Goal: Information Seeking & Learning: Compare options

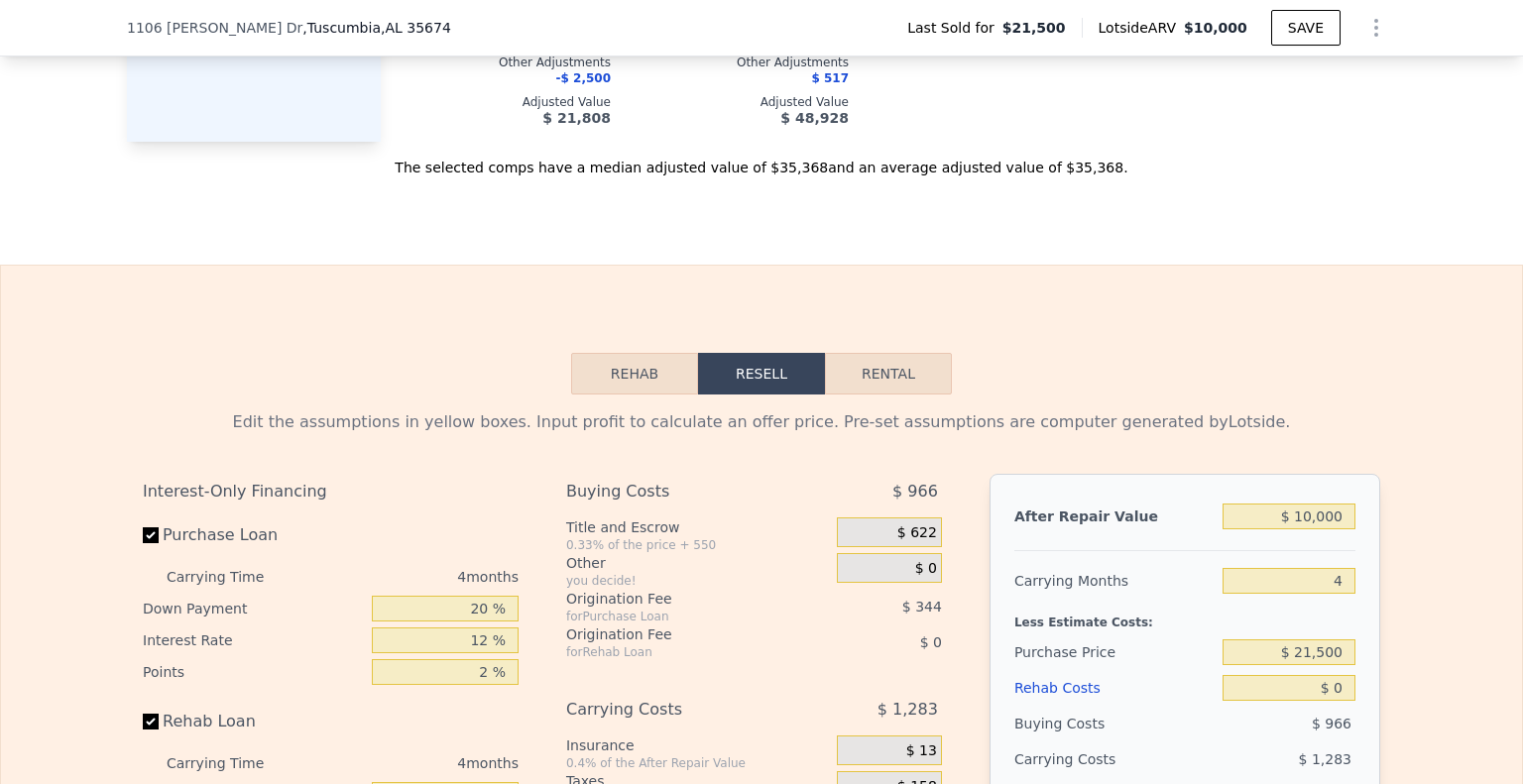
scroll to position [2470, 0]
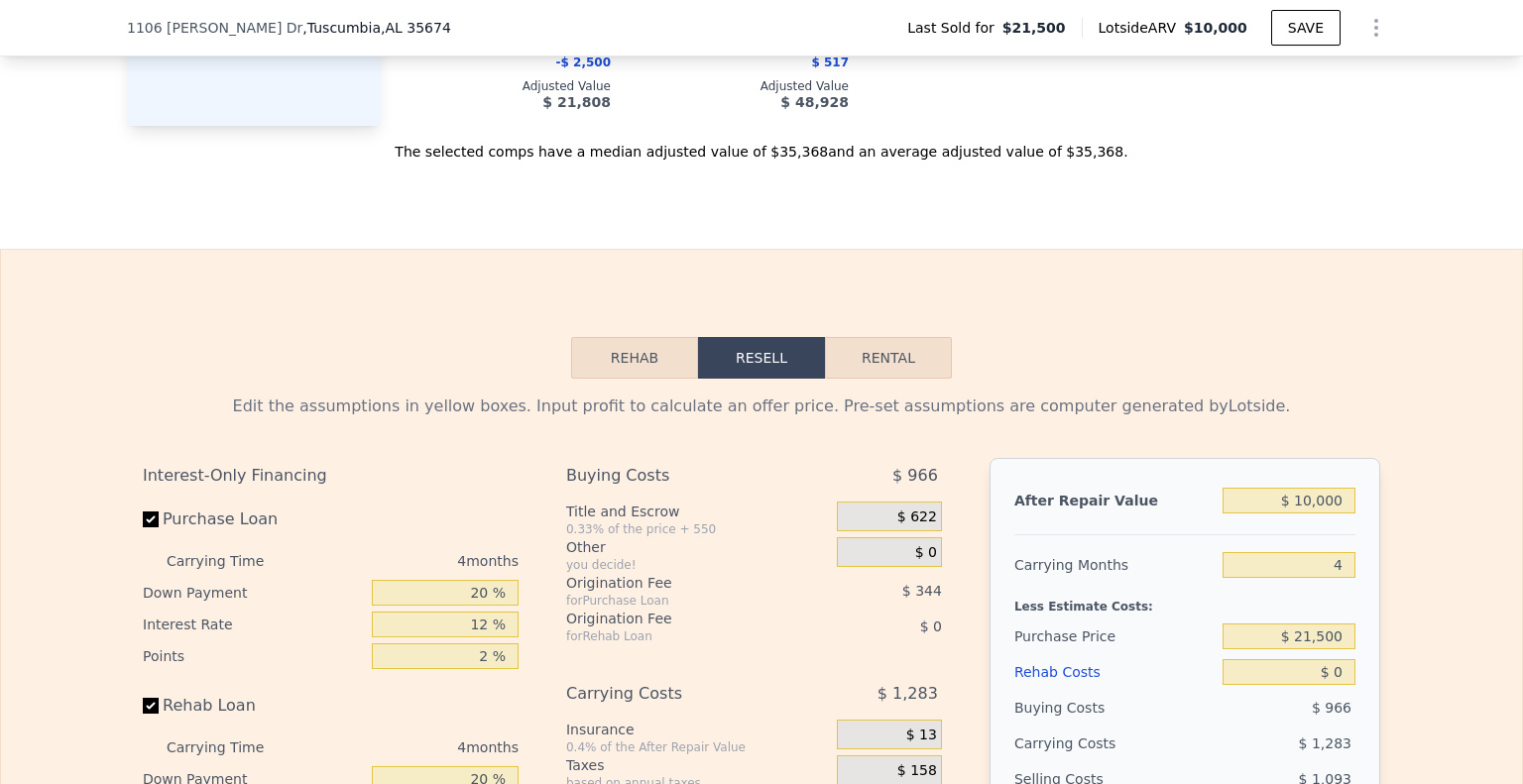
click at [896, 402] on div "Edit the assumptions in yellow boxes. Input profit to calculate an offer price.…" at bounding box center [762, 747] width 1269 height 737
click at [897, 379] on button "Rental" at bounding box center [888, 358] width 127 height 42
select select "30"
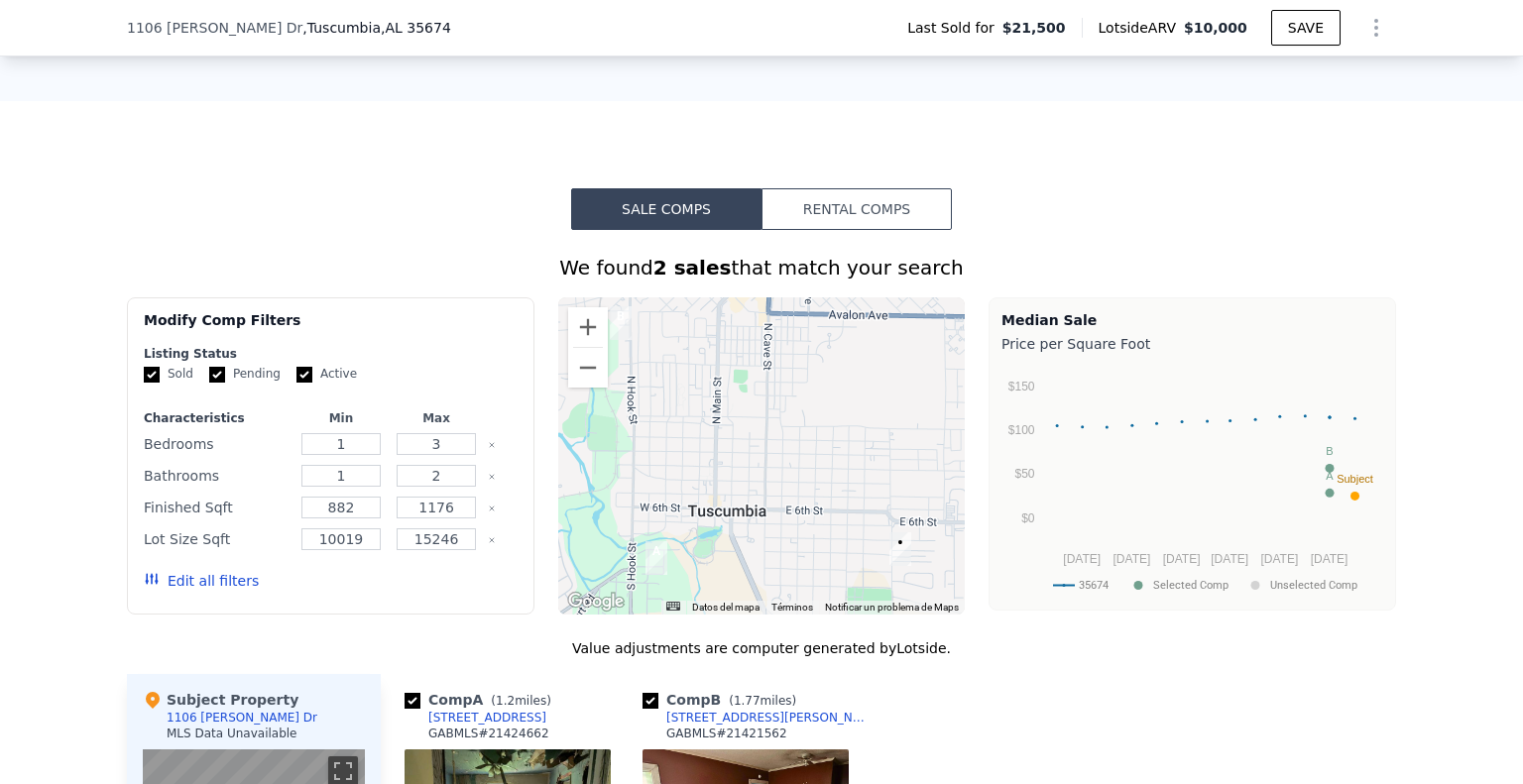
scroll to position [1280, 0]
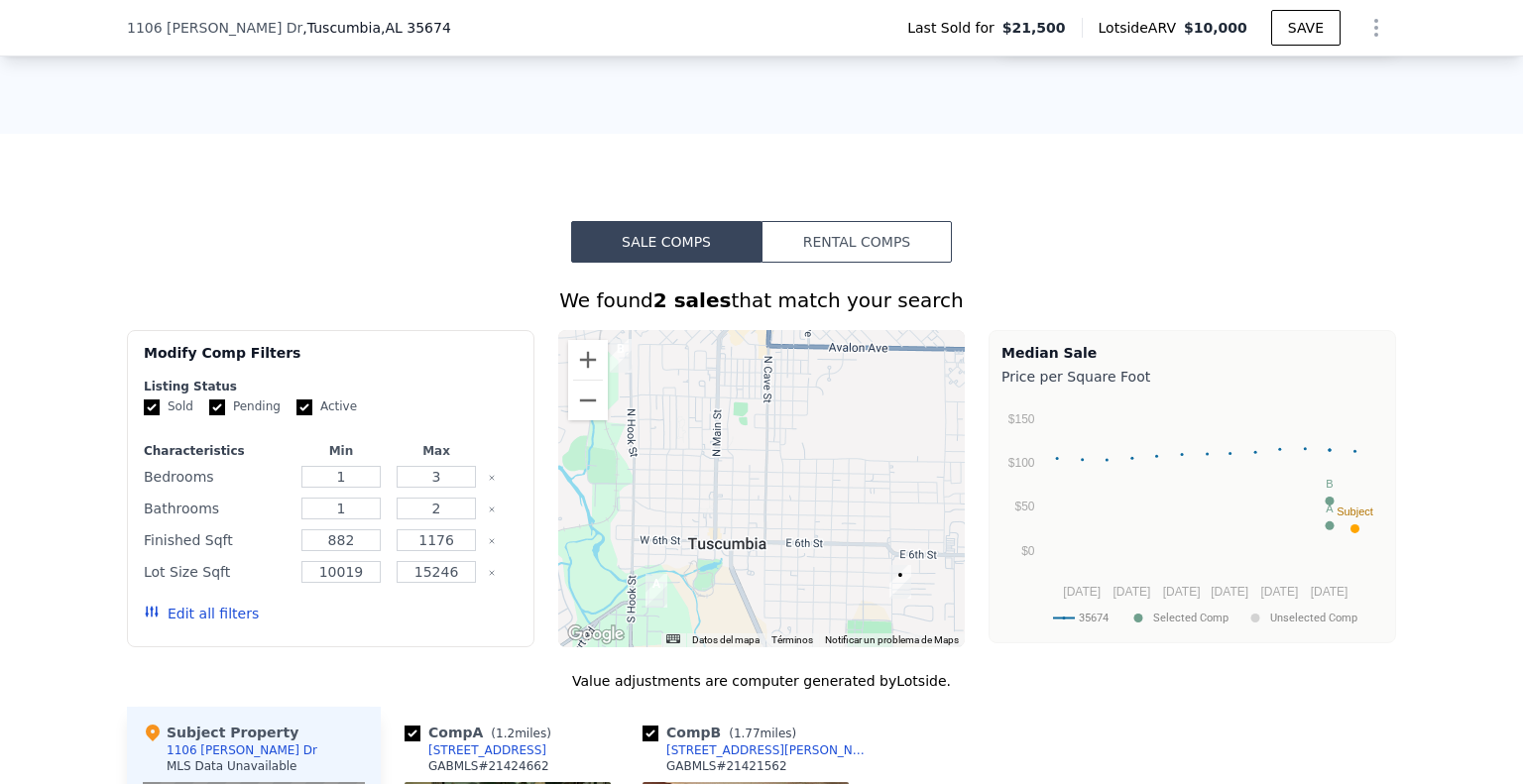
click at [888, 263] on button "Rental Comps" at bounding box center [856, 242] width 191 height 42
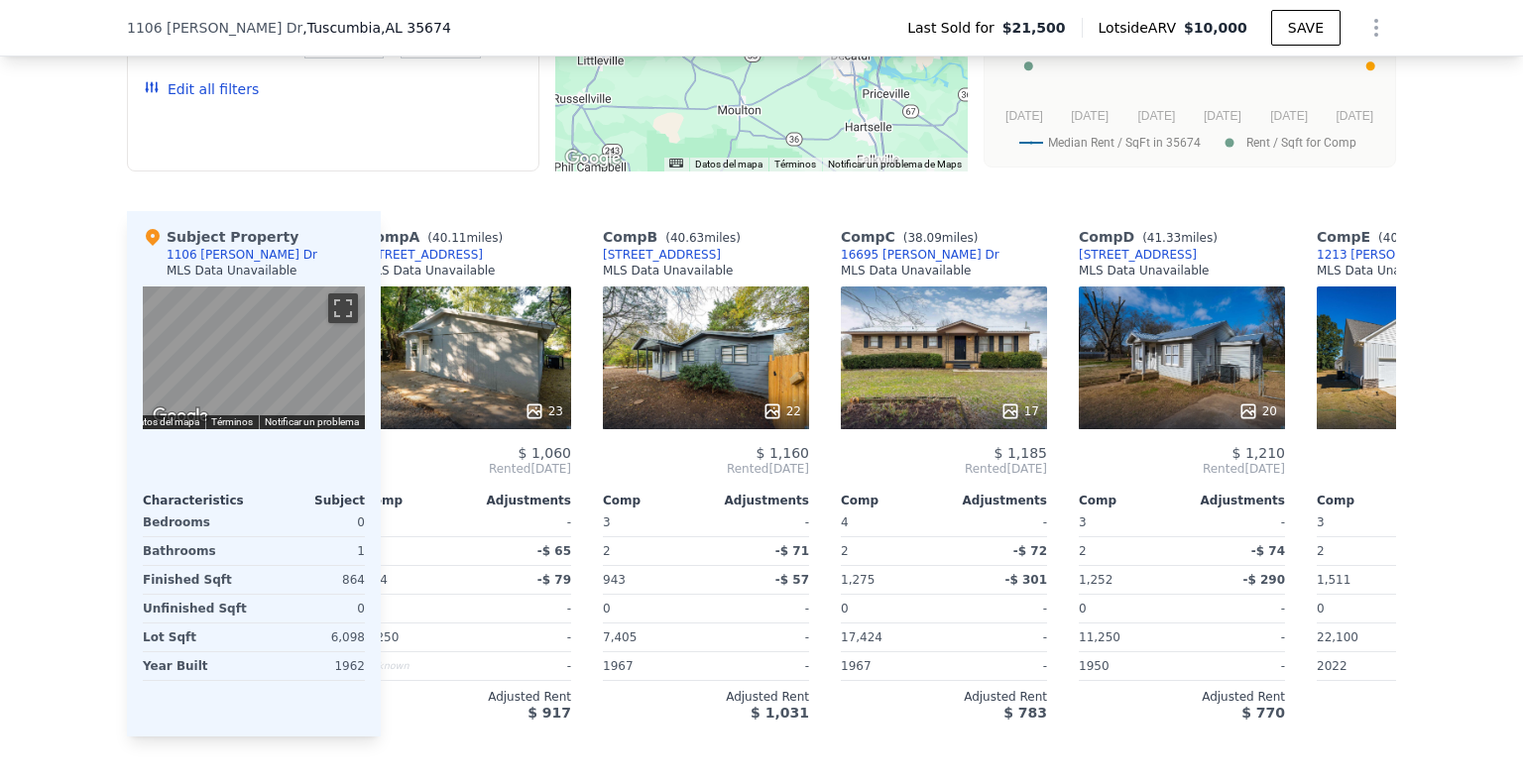
scroll to position [0, 0]
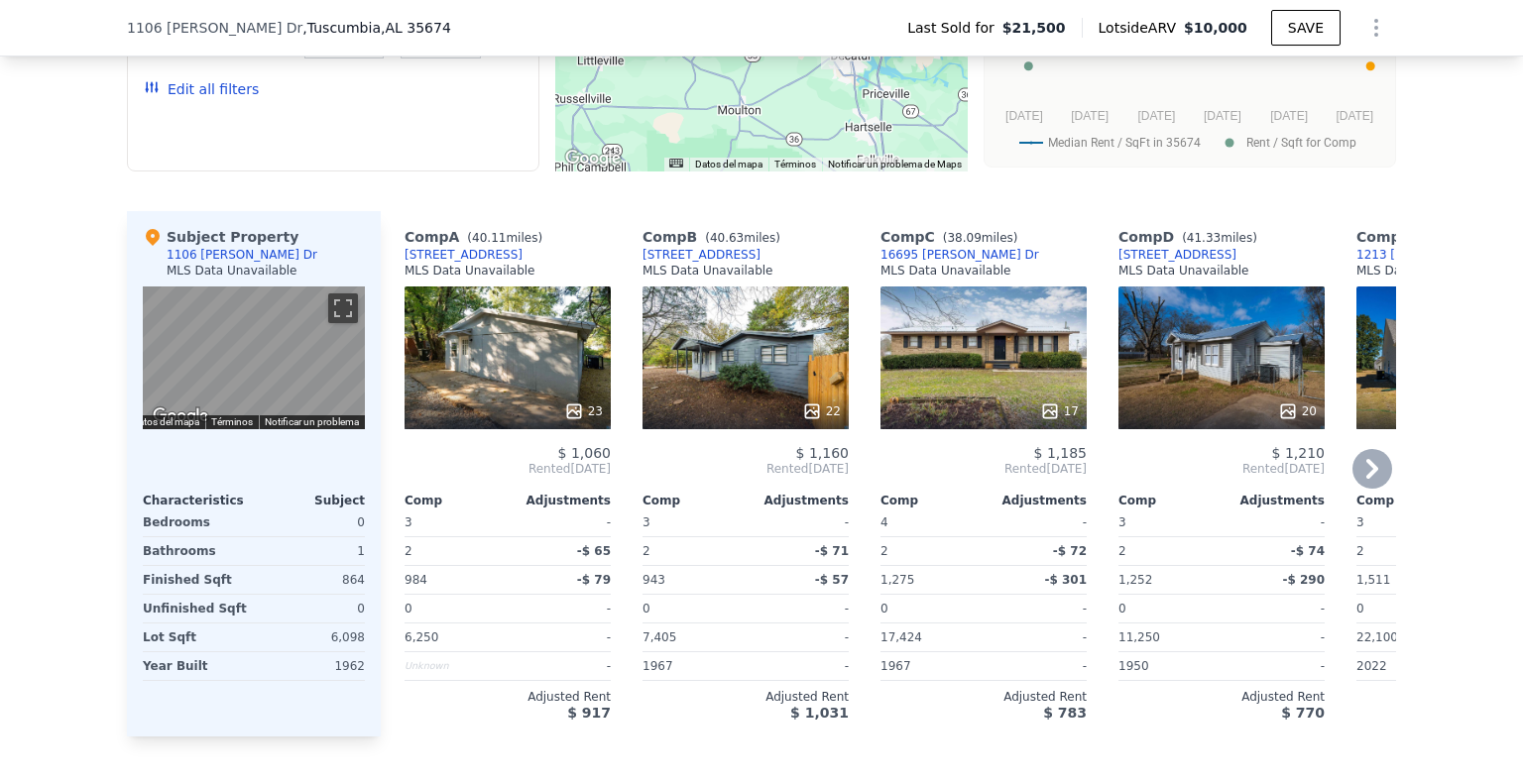
click at [723, 390] on div "22" at bounding box center [746, 358] width 206 height 143
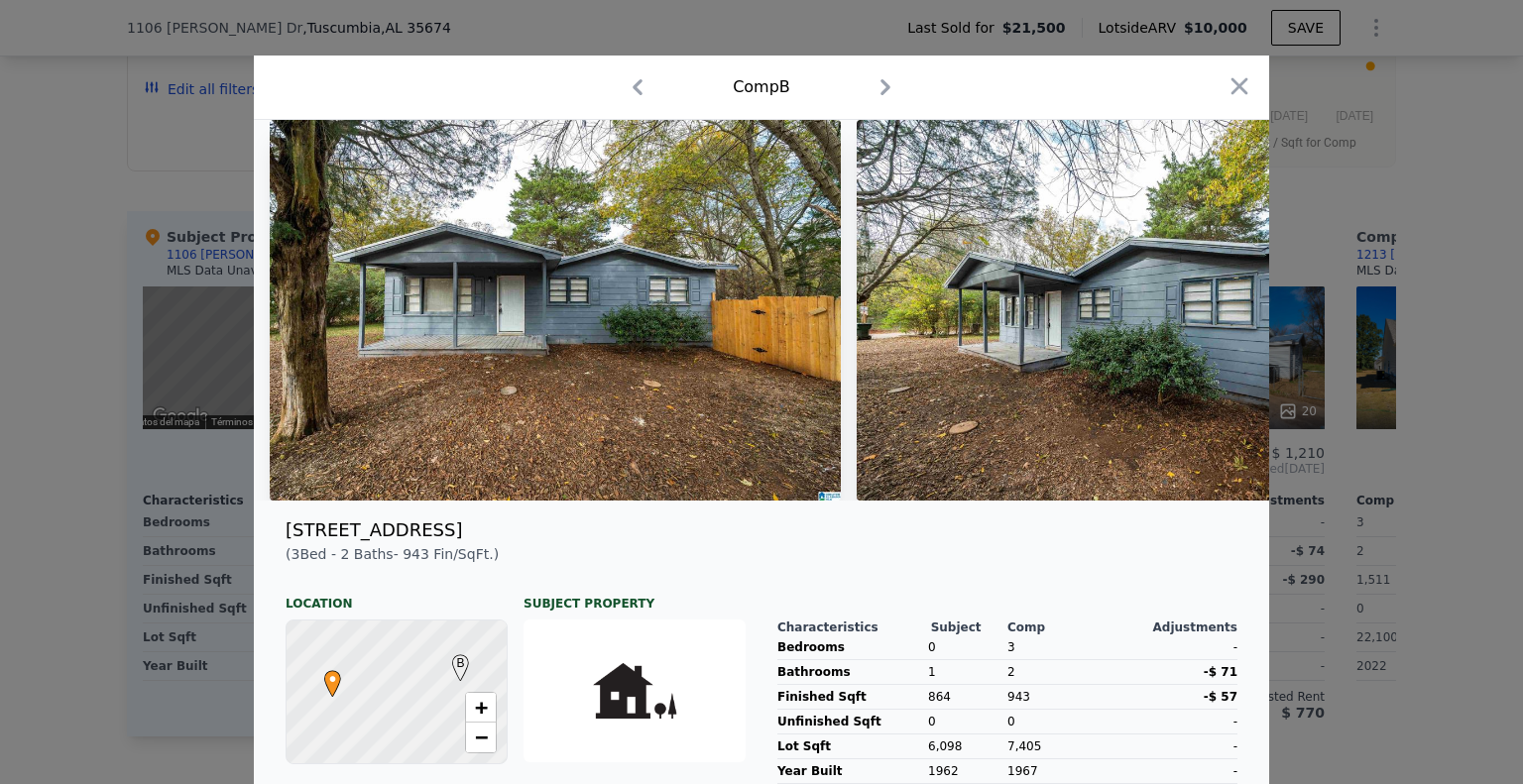
click at [880, 90] on icon "button" at bounding box center [885, 87] width 10 height 16
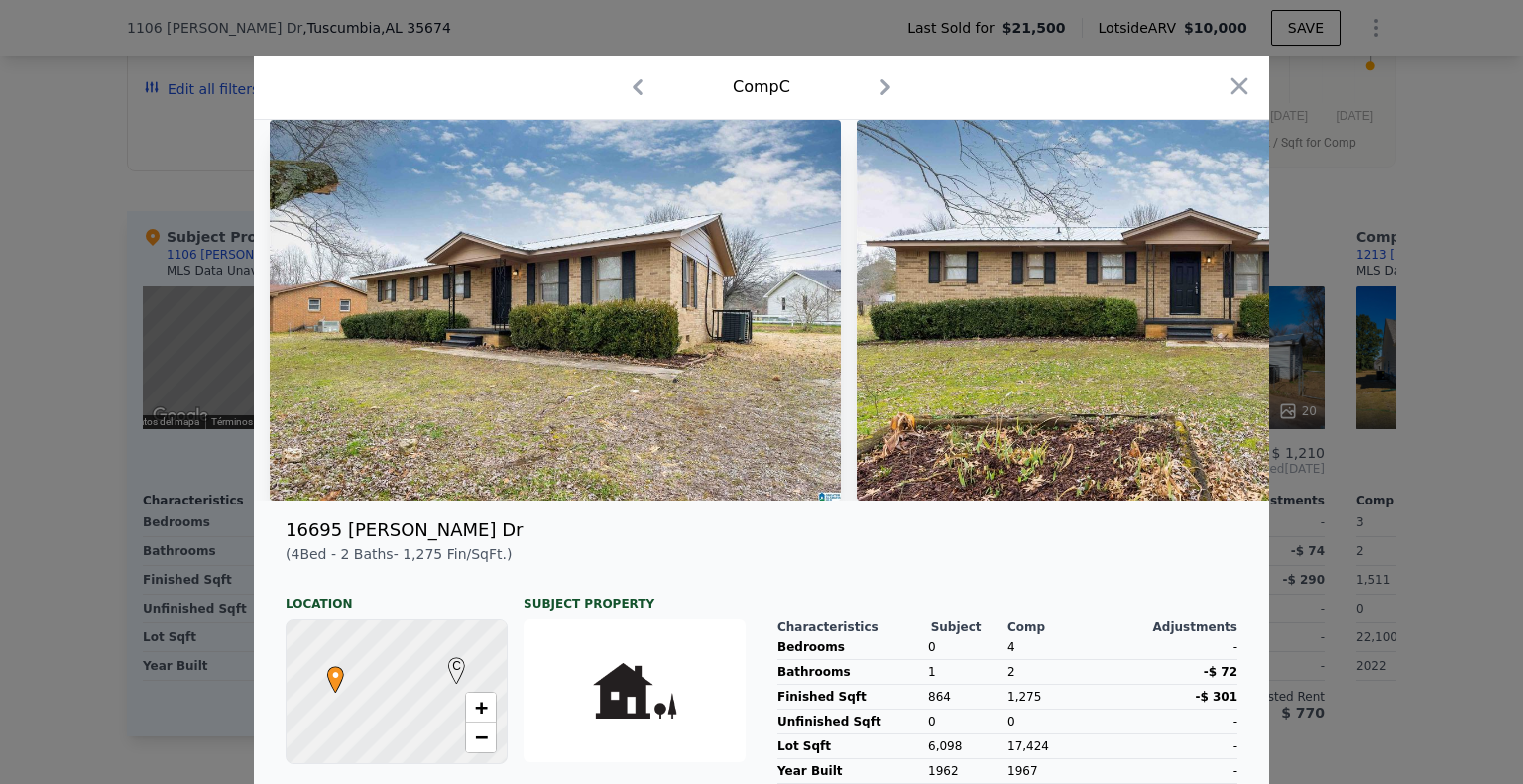
click at [623, 89] on icon "button" at bounding box center [638, 87] width 32 height 32
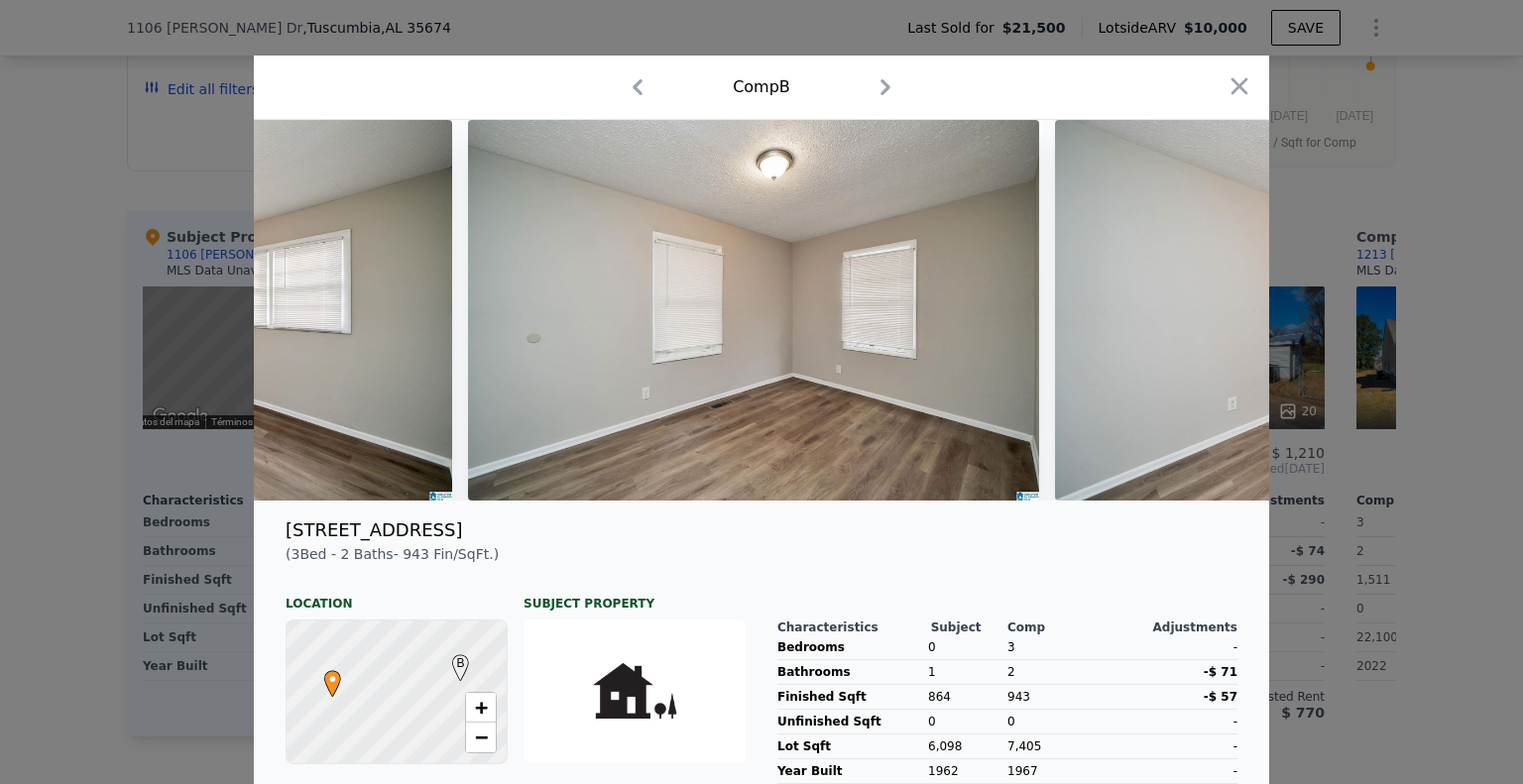
scroll to position [0, 11928]
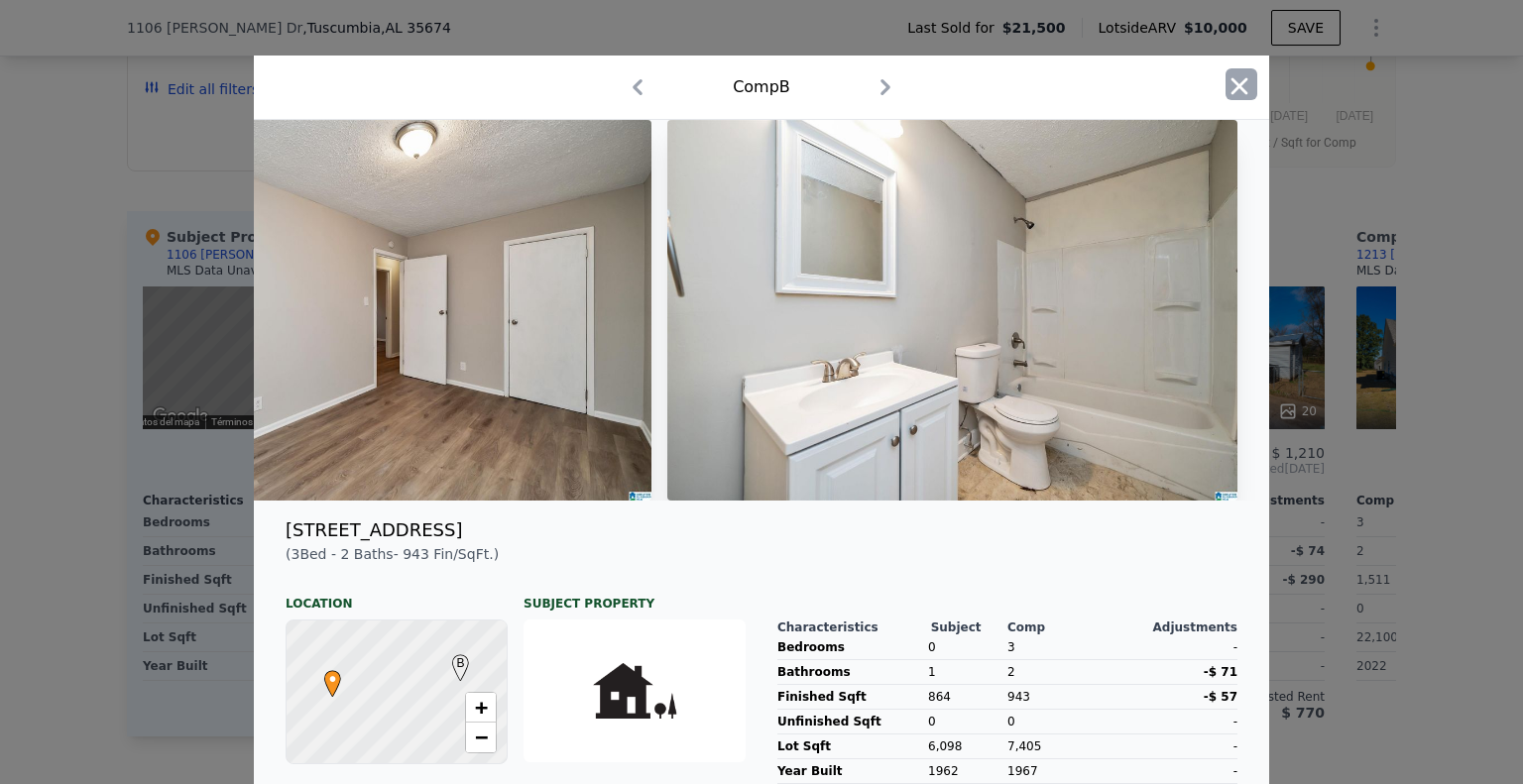
click at [1232, 78] on icon "button" at bounding box center [1240, 86] width 28 height 28
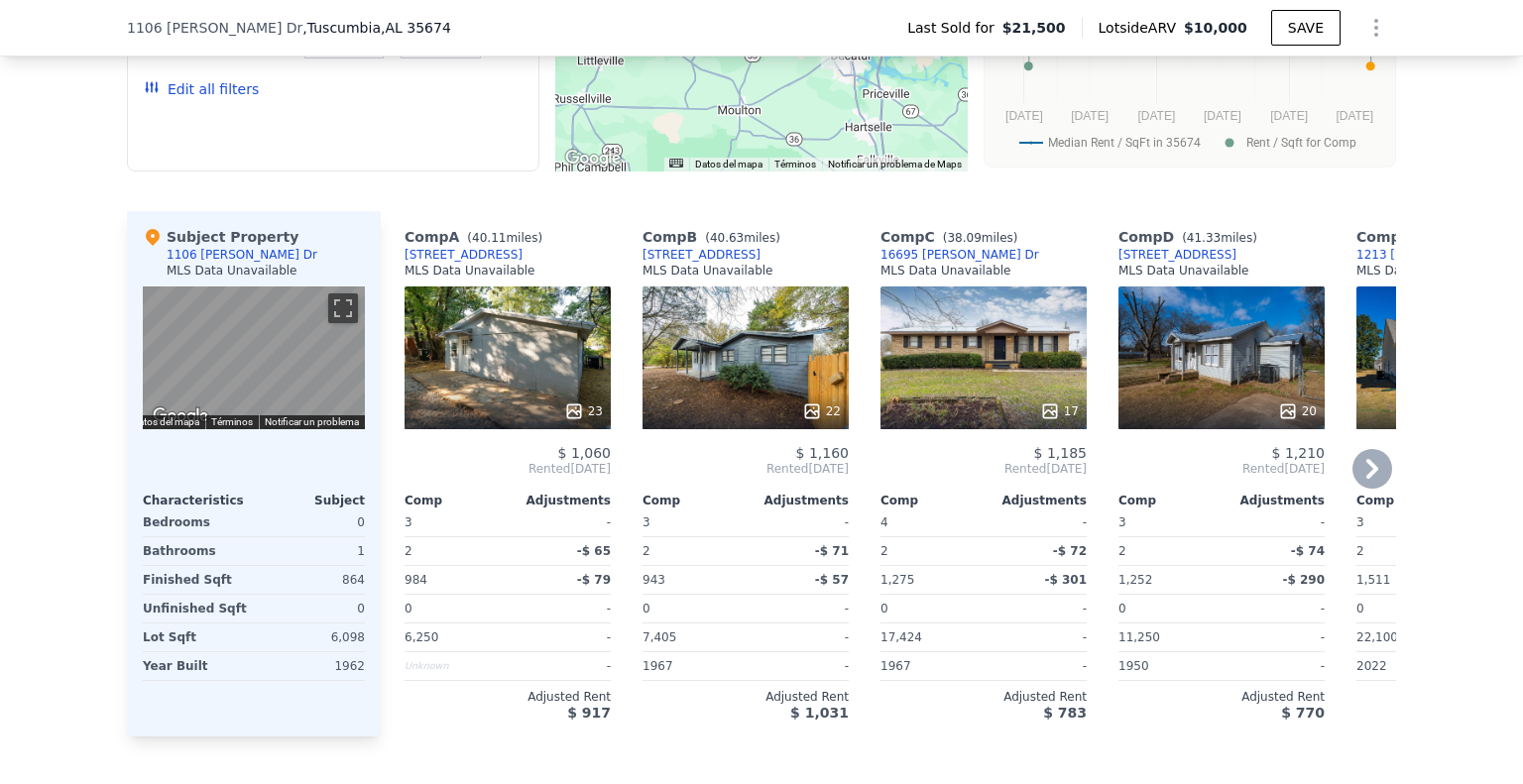
click at [673, 263] on div "[STREET_ADDRESS]" at bounding box center [702, 255] width 118 height 16
drag, startPoint x: 977, startPoint y: 269, endPoint x: 856, endPoint y: 269, distance: 121.0
click at [856, 269] on div "Comp A ( 40.11 miles) [STREET_ADDRESS] MLS Data Unavailable 23 $ 1,060 Rented […" at bounding box center [888, 473] width 1015 height 525
click at [860, 269] on div "Comp A ( 40.11 miles) [STREET_ADDRESS] MLS Data Unavailable 23 $ 1,060 Rented […" at bounding box center [888, 473] width 1015 height 525
click at [968, 266] on div "Comp C ( 38.09 miles) [STREET_ADDRESS][PERSON_NAME] MLS Data Unavailable" at bounding box center [983, 257] width 206 height 60
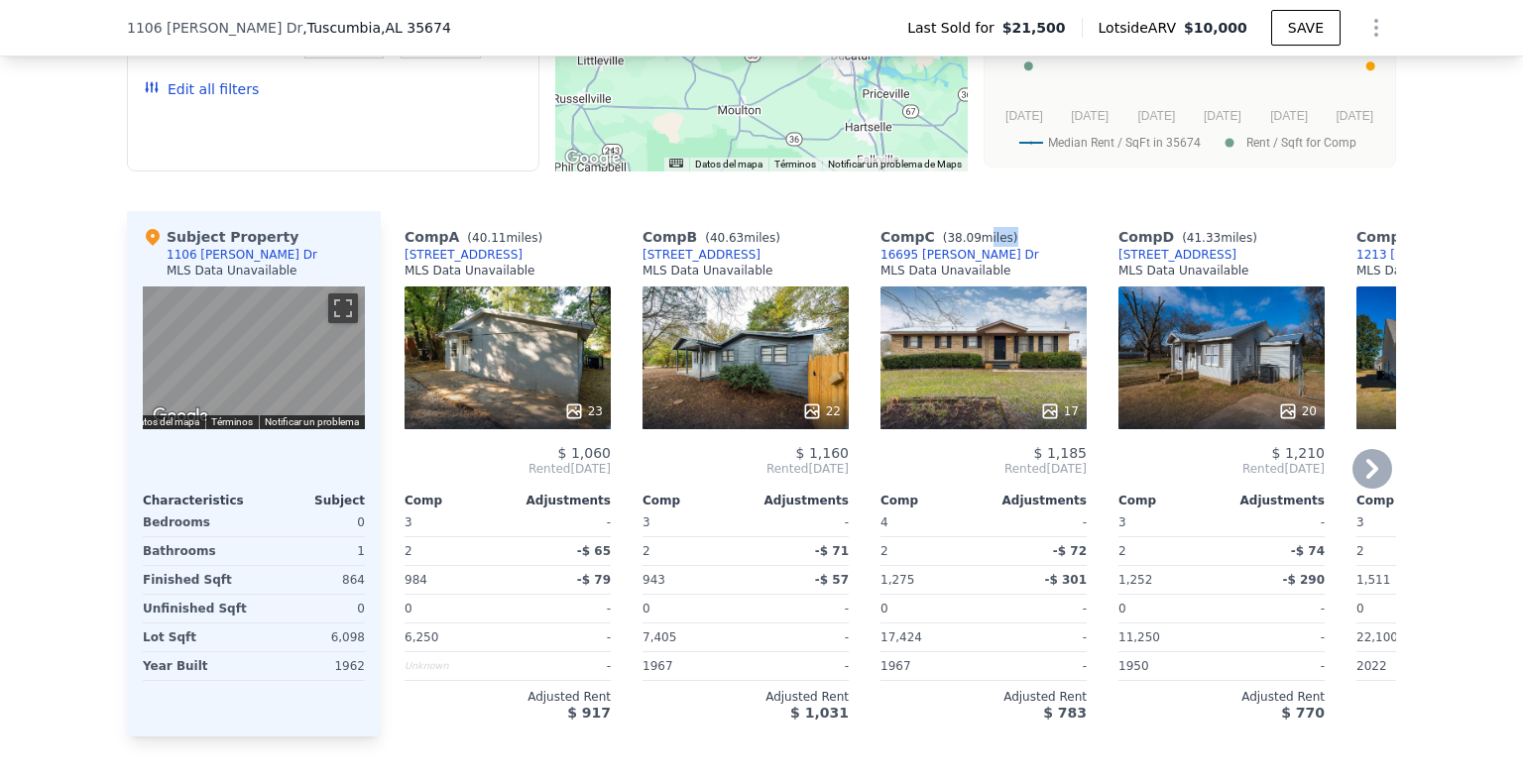
click at [968, 266] on div "Comp C ( 38.09 miles) [STREET_ADDRESS][PERSON_NAME] MLS Data Unavailable" at bounding box center [983, 257] width 206 height 60
drag, startPoint x: 567, startPoint y: 764, endPoint x: 564, endPoint y: 754, distance: 10.4
click at [564, 764] on div "Sale Comps Rental Comps We found 10 rentals that match your search Listings pro…" at bounding box center [762, 231] width 1523 height 1185
drag, startPoint x: 463, startPoint y: 269, endPoint x: 387, endPoint y: 266, distance: 76.1
click at [387, 266] on div "Comp A ( 40.11 miles) [STREET_ADDRESS] MLS Data Unavailable 23 $ 1,060 Rented […" at bounding box center [500, 473] width 238 height 525
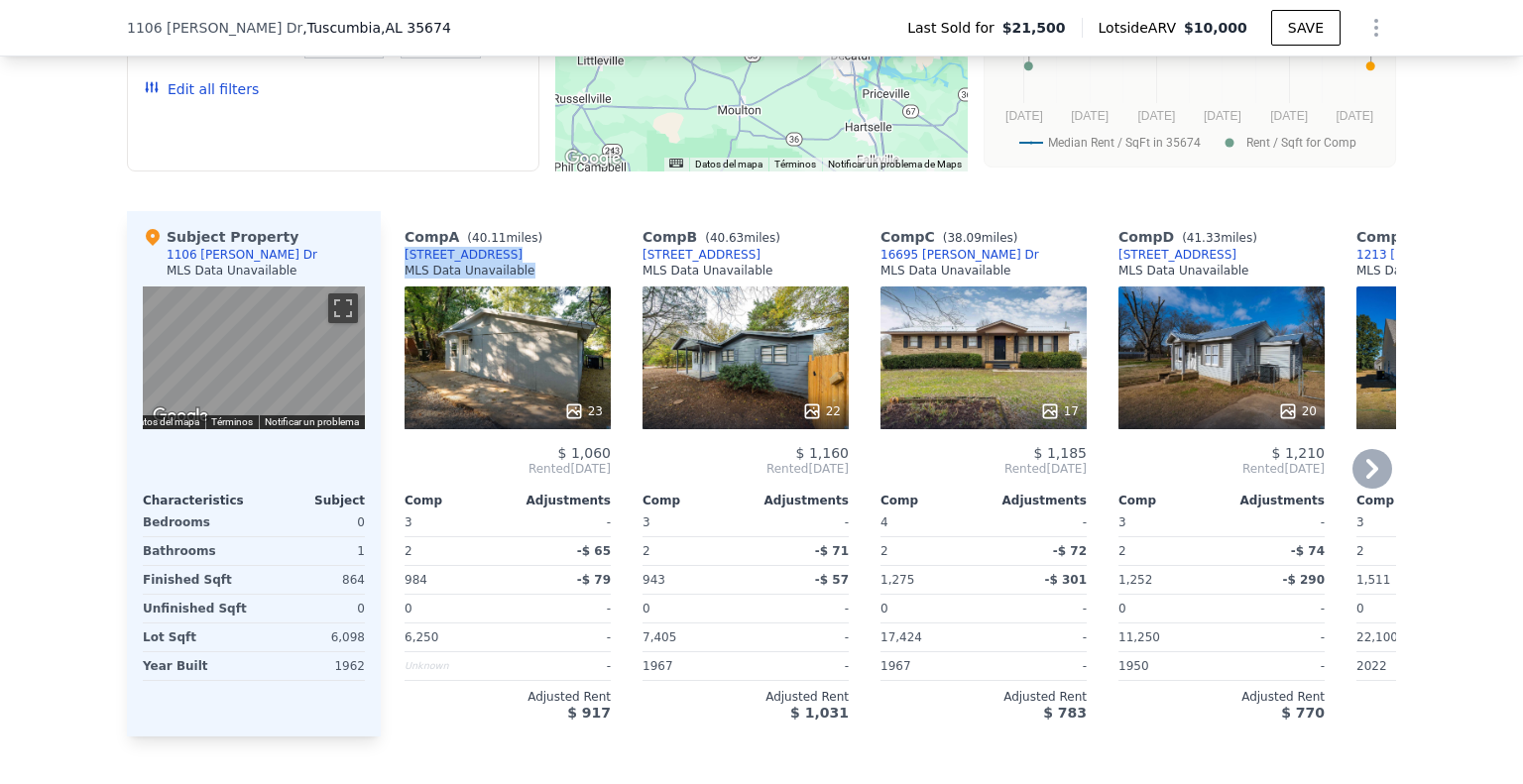
click at [477, 263] on div "[STREET_ADDRESS]" at bounding box center [464, 255] width 118 height 16
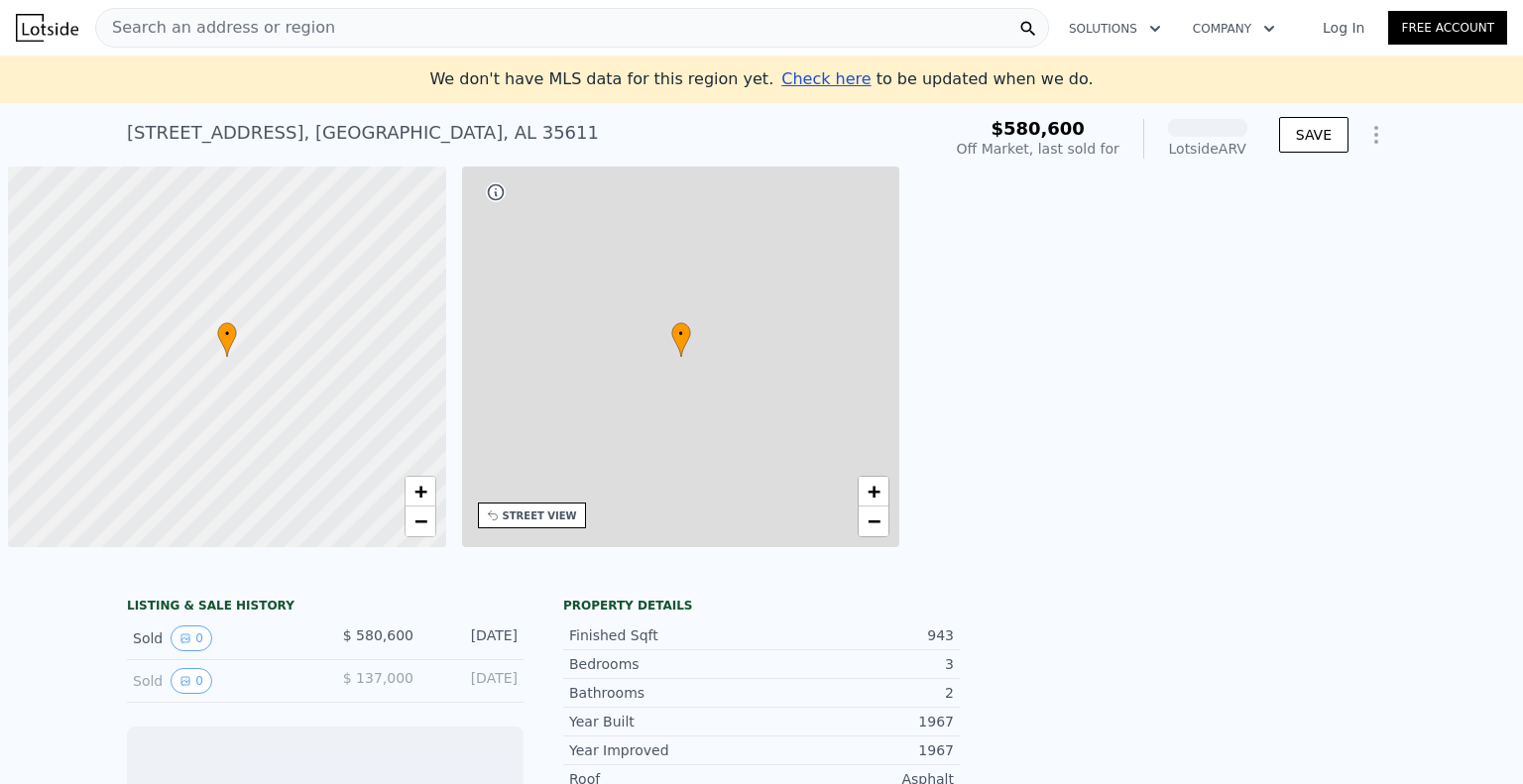
scroll to position [0, 8]
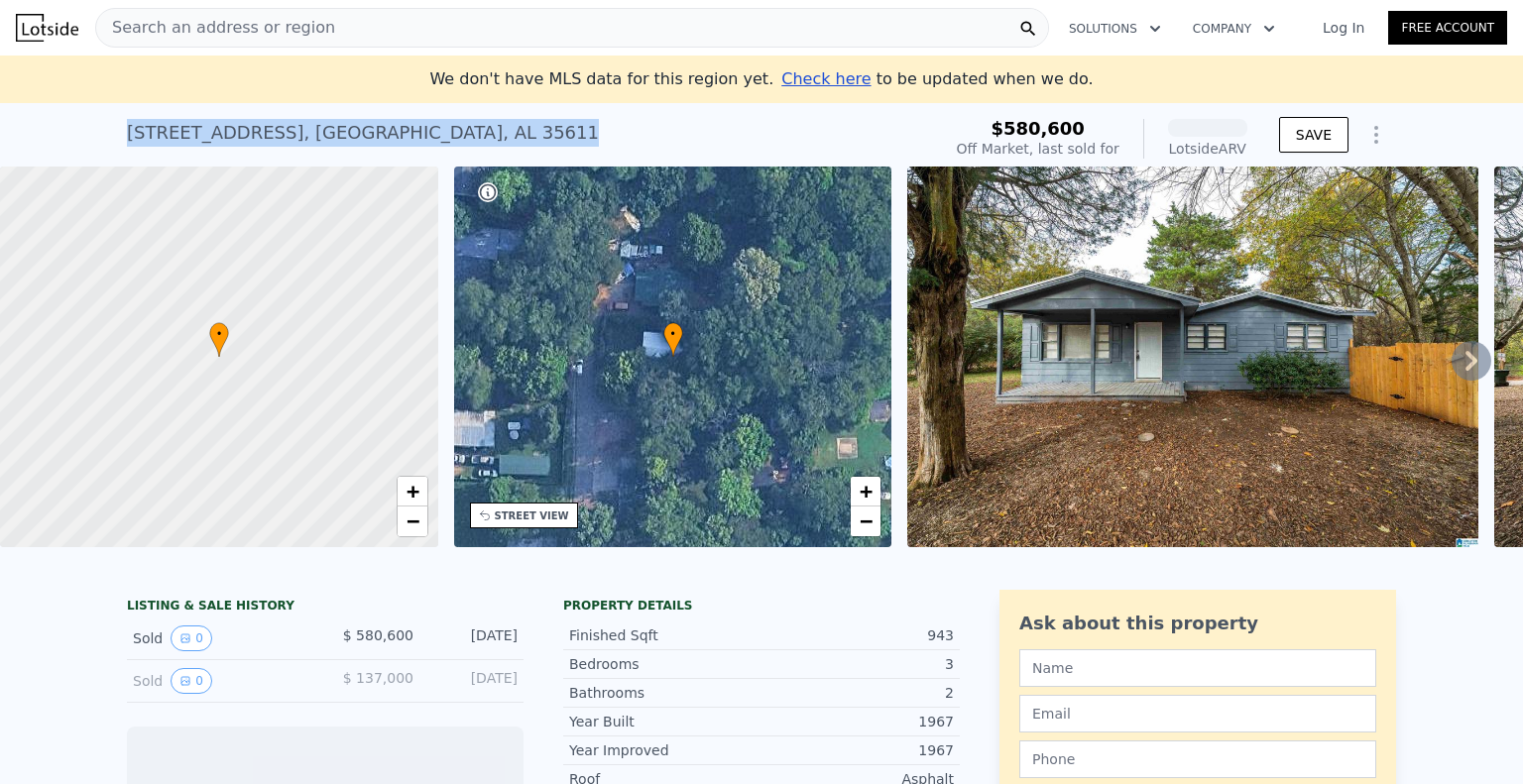
drag, startPoint x: 374, startPoint y: 150, endPoint x: 113, endPoint y: 136, distance: 261.4
click at [113, 136] on div "716 Hardy St , Athens , AL 35611 Sold Aug 2023 for $580,600 (~ARV ) $580,600 Of…" at bounding box center [762, 135] width 1523 height 64
copy div "716 Hardy St , Athens , AL 35611"
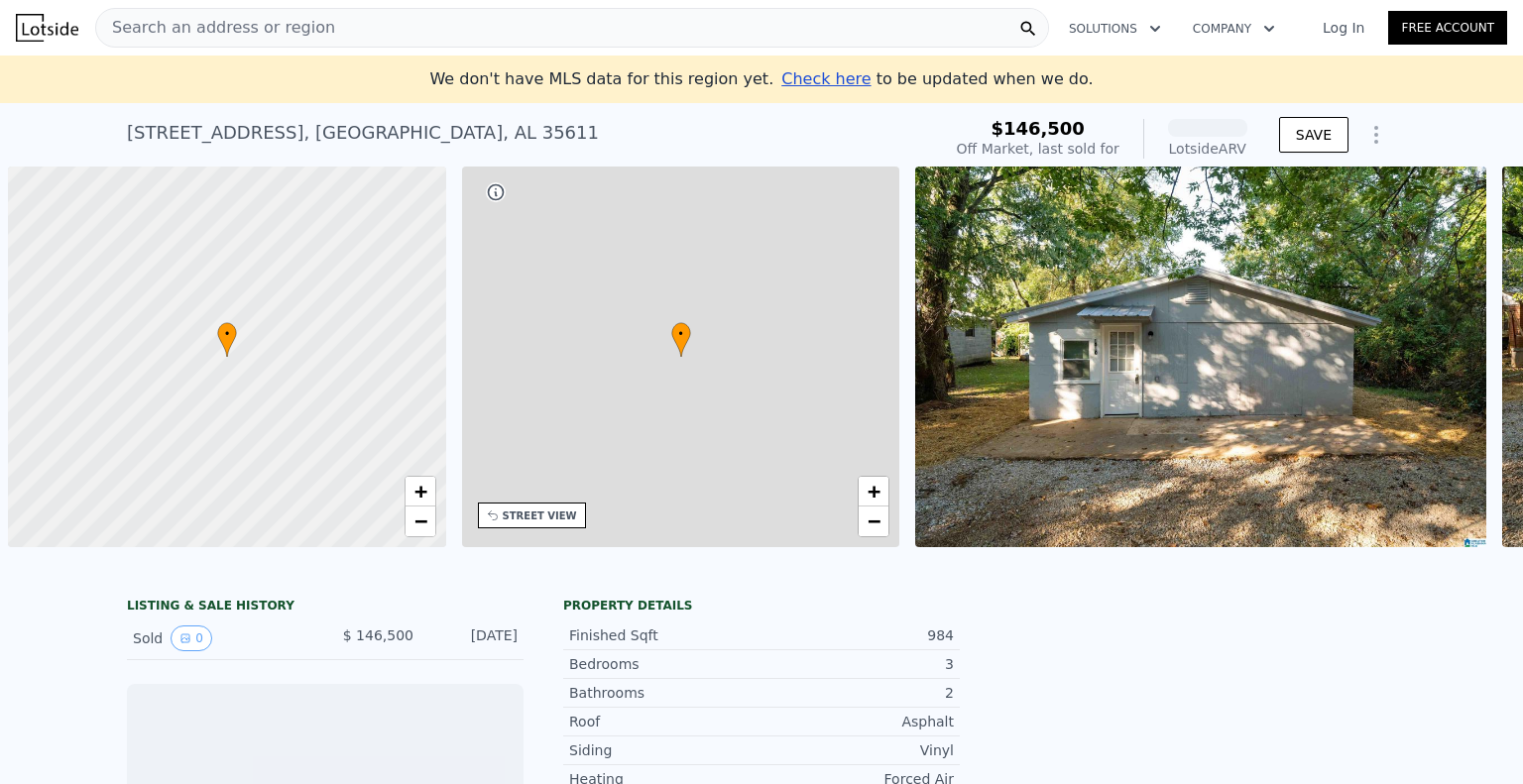
scroll to position [0, 8]
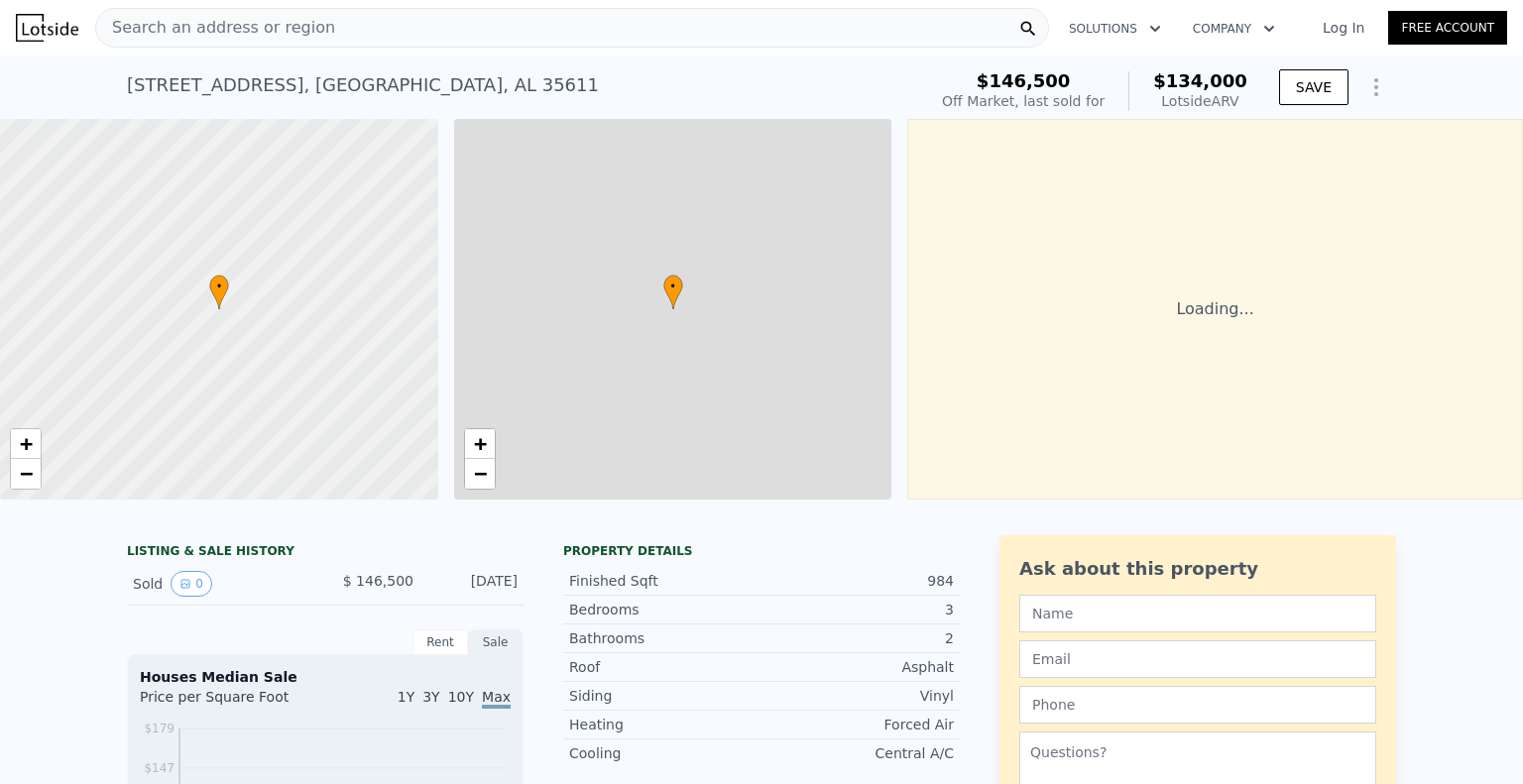
drag, startPoint x: 441, startPoint y: 145, endPoint x: 409, endPoint y: 122, distance: 39.4
click at [403, 135] on div "• + − • + − Loading..." at bounding box center [762, 309] width 1523 height 381
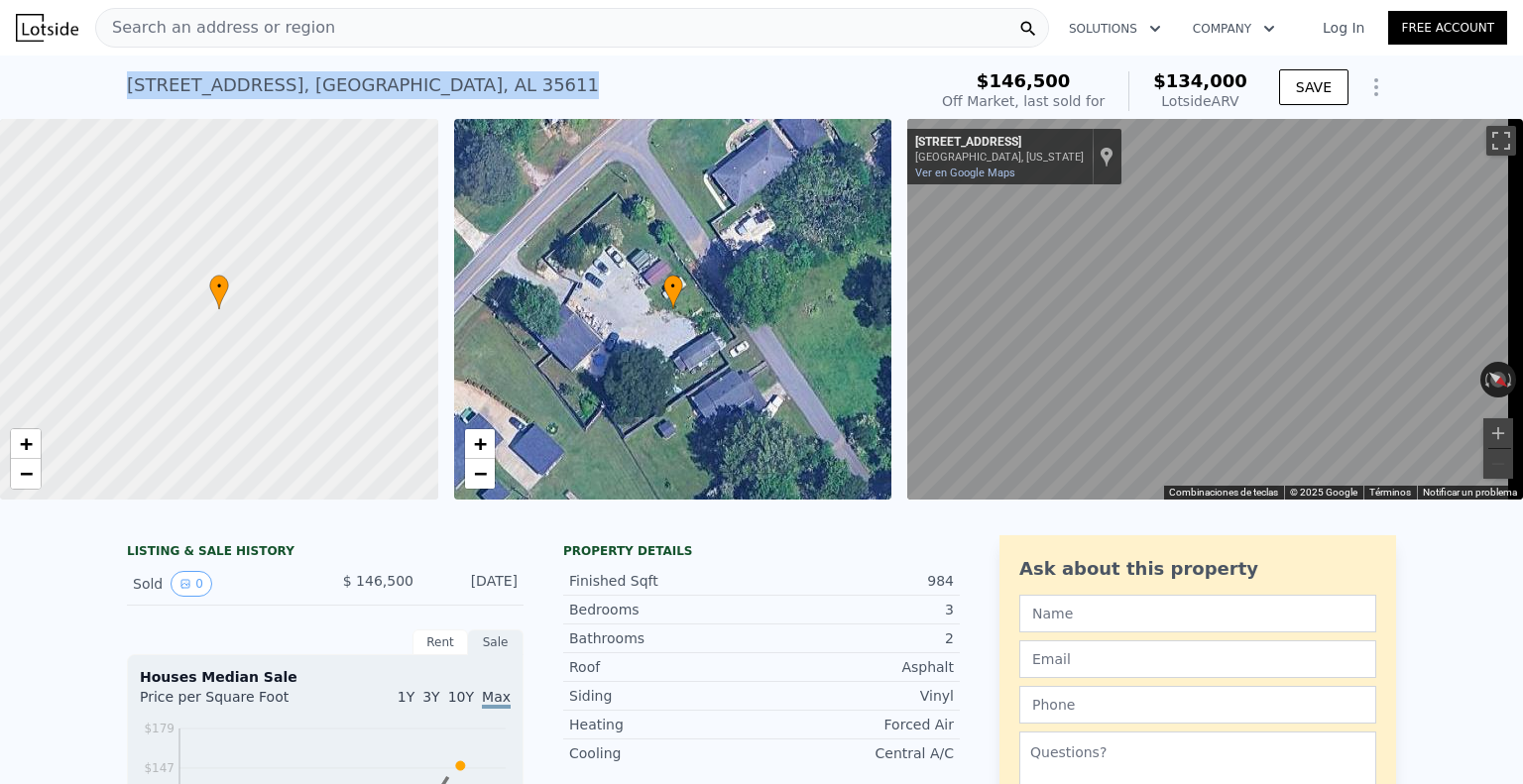
drag, startPoint x: 427, startPoint y: 98, endPoint x: 102, endPoint y: 75, distance: 325.8
click at [102, 75] on div "1010 Highland St , Athens , AL 35611 Sold Sep 2022 for $146,500 (~ARV $134k ) $…" at bounding box center [762, 88] width 1523 height 64
copy div "1010 Highland St , Athens , AL 35611"
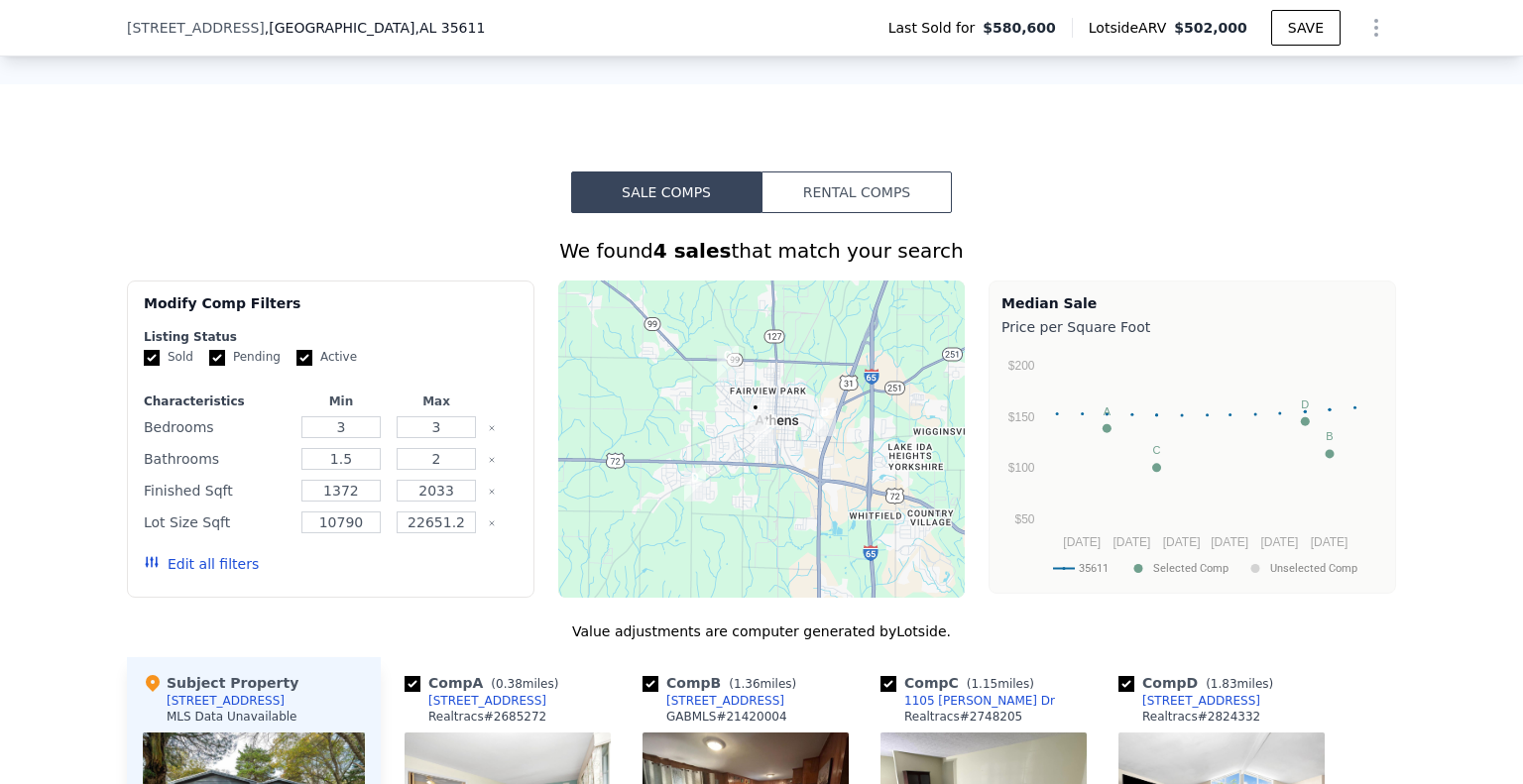
scroll to position [1379, 0]
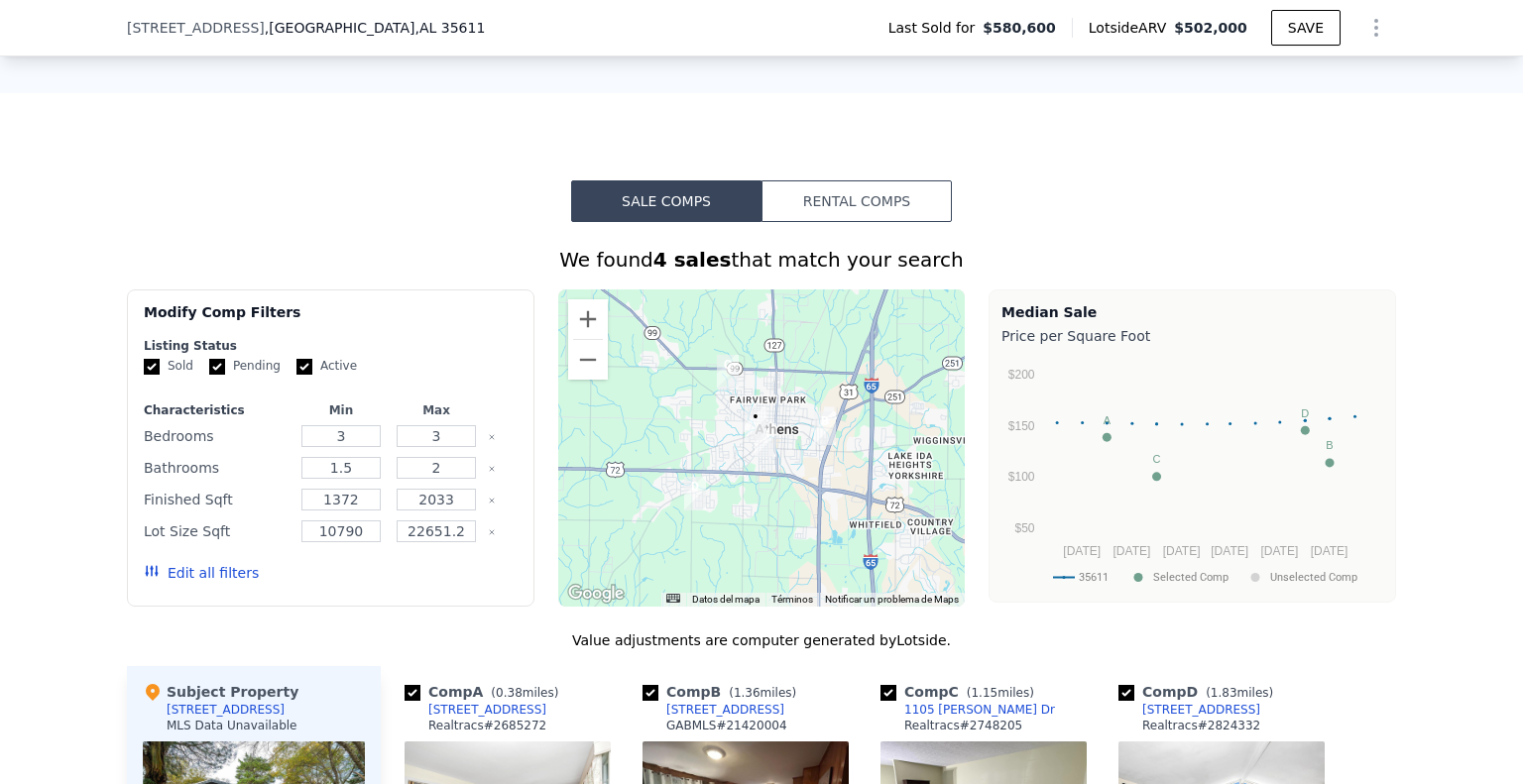
click at [892, 222] on button "Rental Comps" at bounding box center [856, 202] width 191 height 42
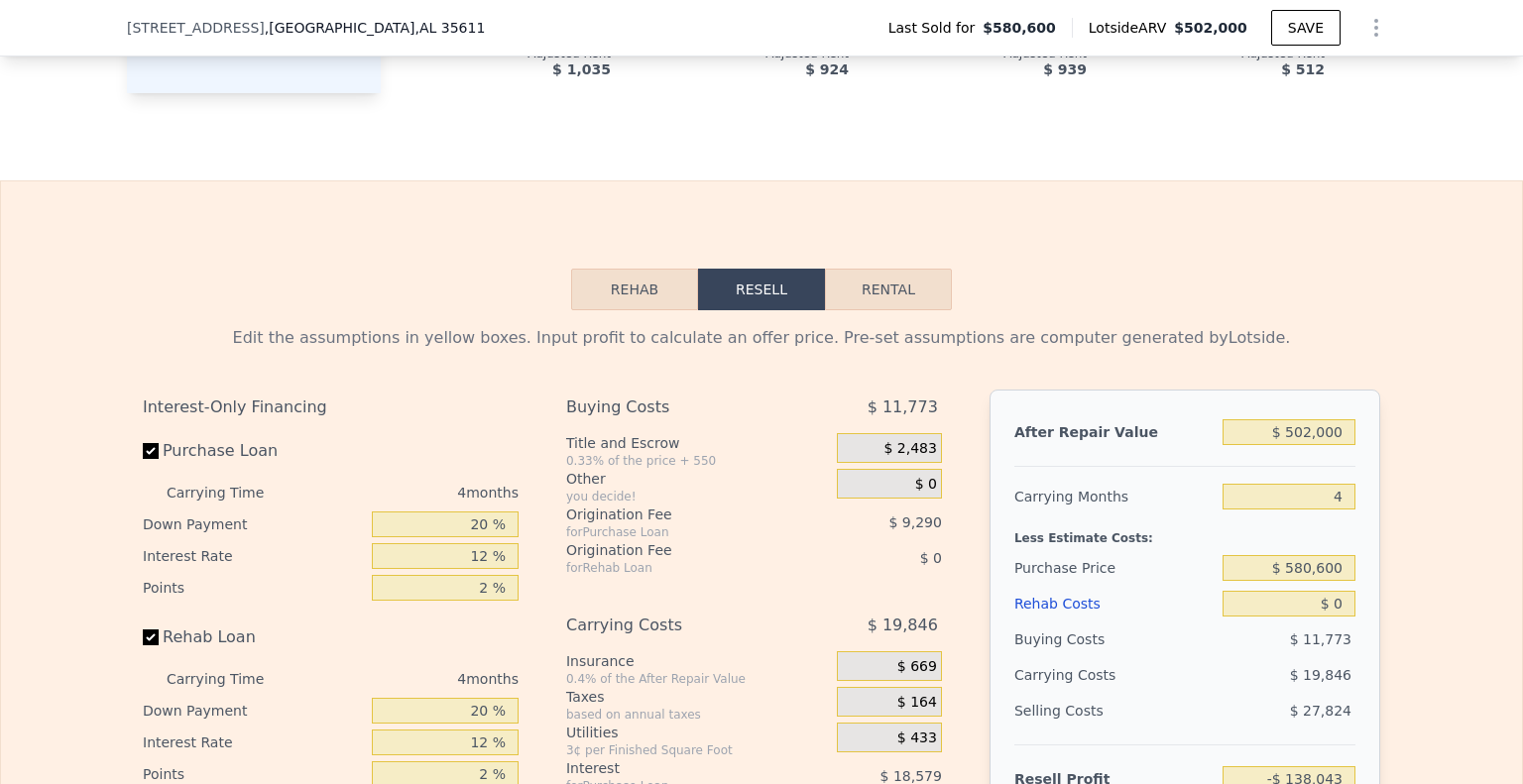
scroll to position [2470, 0]
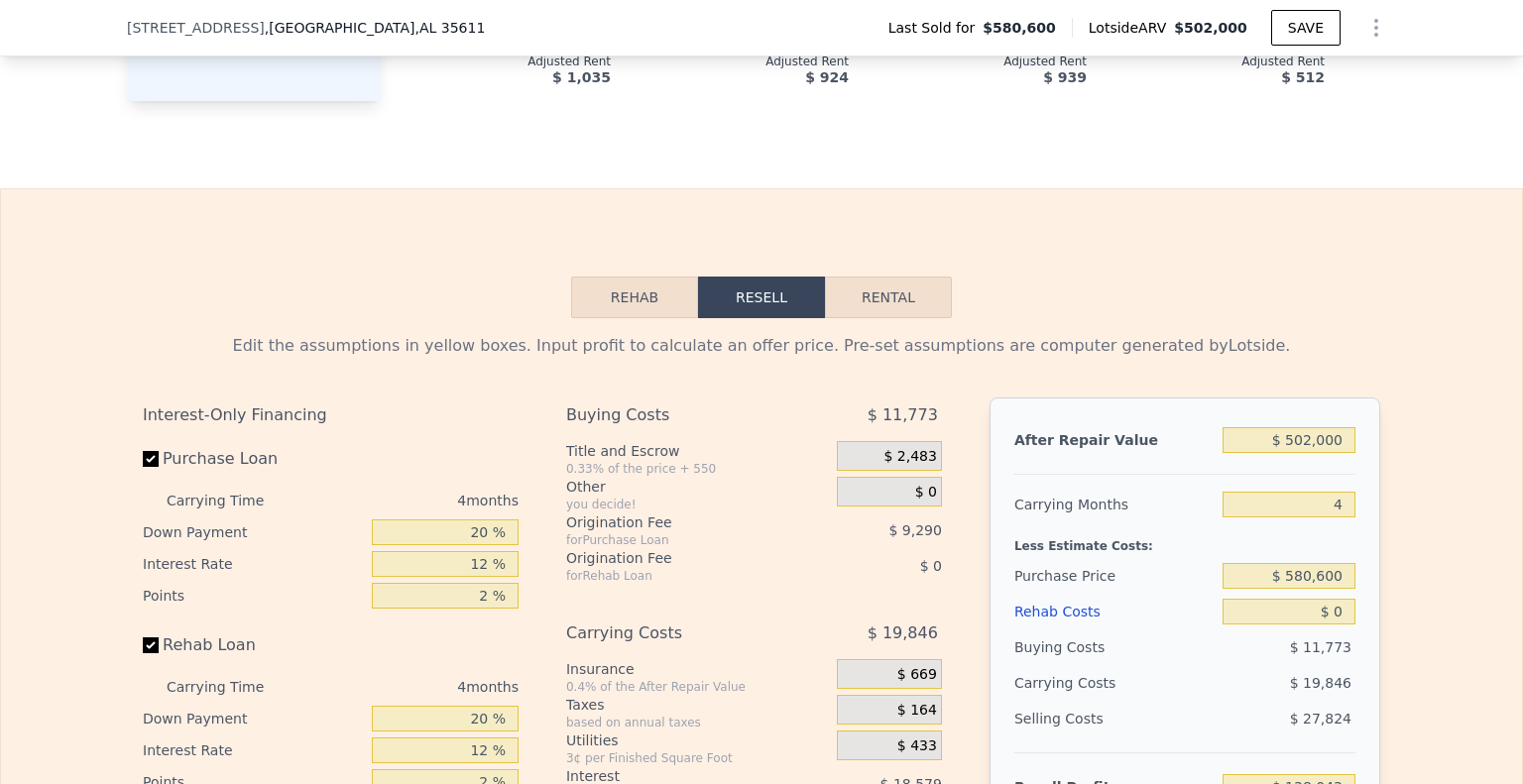
click at [884, 319] on button "Rental" at bounding box center [888, 298] width 127 height 42
select select "30"
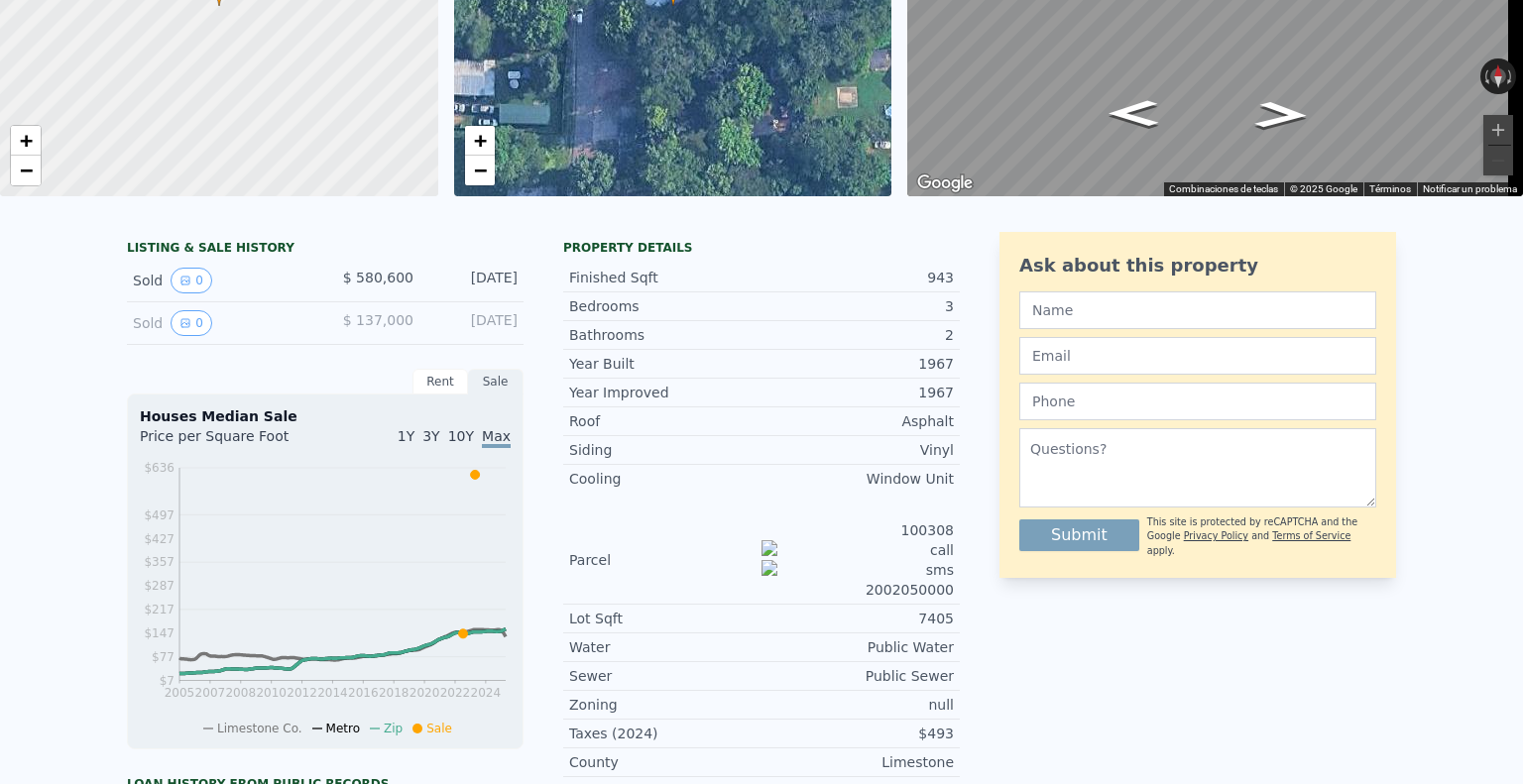
scroll to position [7, 0]
